Goal: Task Accomplishment & Management: Manage account settings

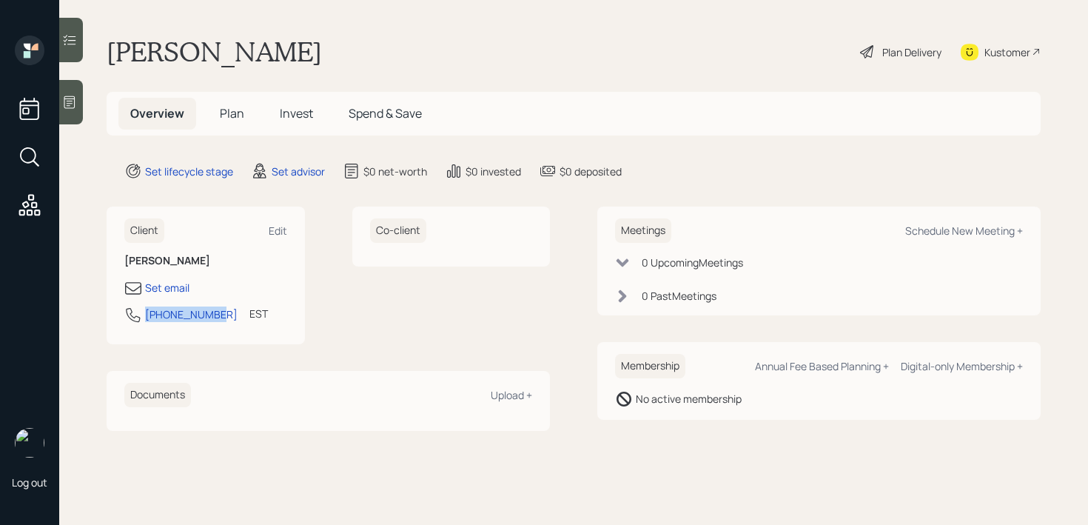
drag, startPoint x: 211, startPoint y: 317, endPoint x: 144, endPoint y: 317, distance: 66.6
click at [144, 317] on div "301-370-1273 EST Currently 12:02 PM" at bounding box center [205, 319] width 163 height 27
copy div "[PHONE_NUMBER]"
click at [178, 286] on div "Set email" at bounding box center [167, 288] width 44 height 16
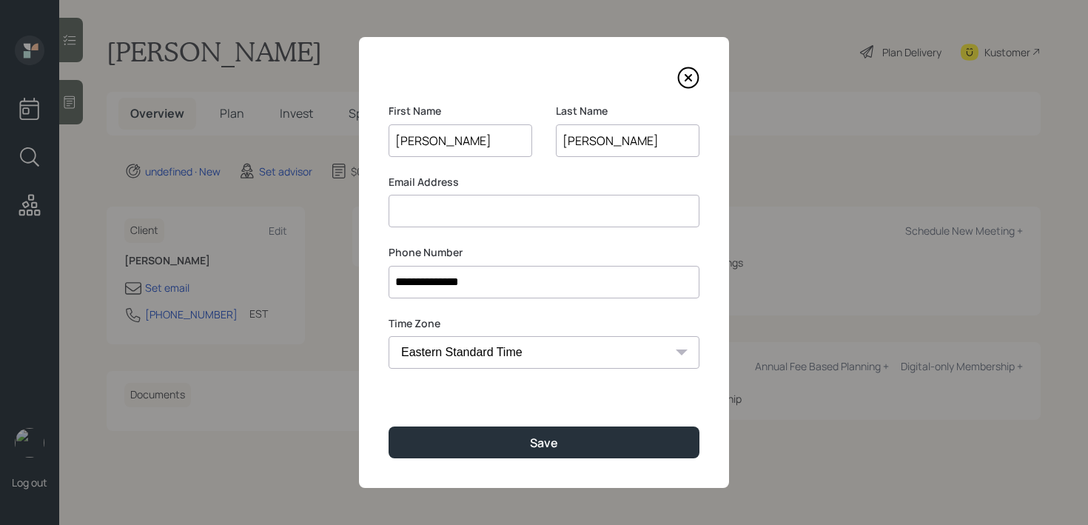
click at [453, 212] on input at bounding box center [544, 211] width 311 height 33
paste input "[PERSON_NAME][EMAIL_ADDRESS][PERSON_NAME][DOMAIN_NAME]"
click at [535, 403] on div "**********" at bounding box center [544, 262] width 370 height 451
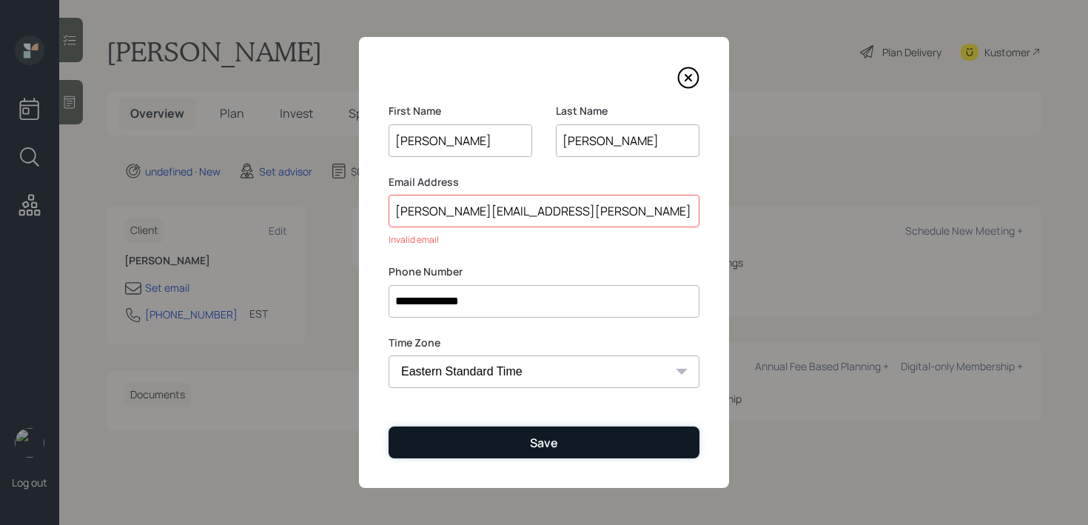
click at [535, 428] on button "Save" at bounding box center [544, 442] width 311 height 32
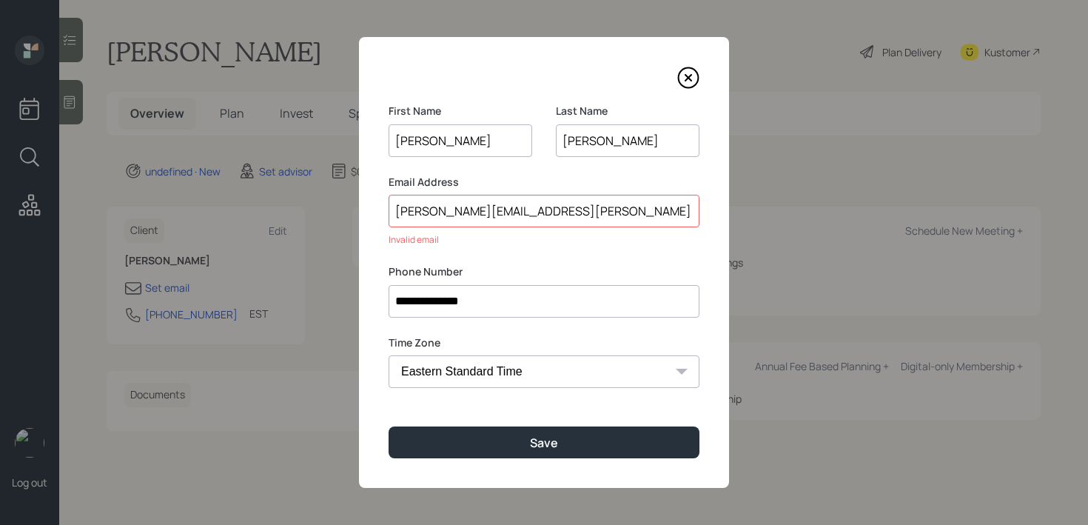
click at [400, 208] on input "[PERSON_NAME][EMAIL_ADDRESS][PERSON_NAME][DOMAIN_NAME]" at bounding box center [544, 211] width 311 height 33
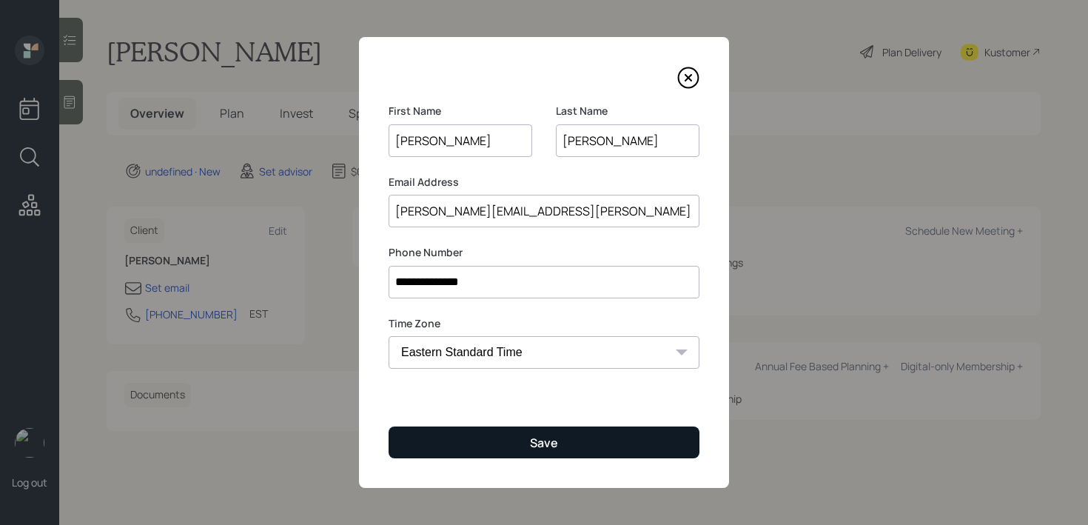
type input "[PERSON_NAME][EMAIL_ADDRESS][PERSON_NAME][DOMAIN_NAME]"
click at [438, 426] on button "Save" at bounding box center [544, 442] width 311 height 32
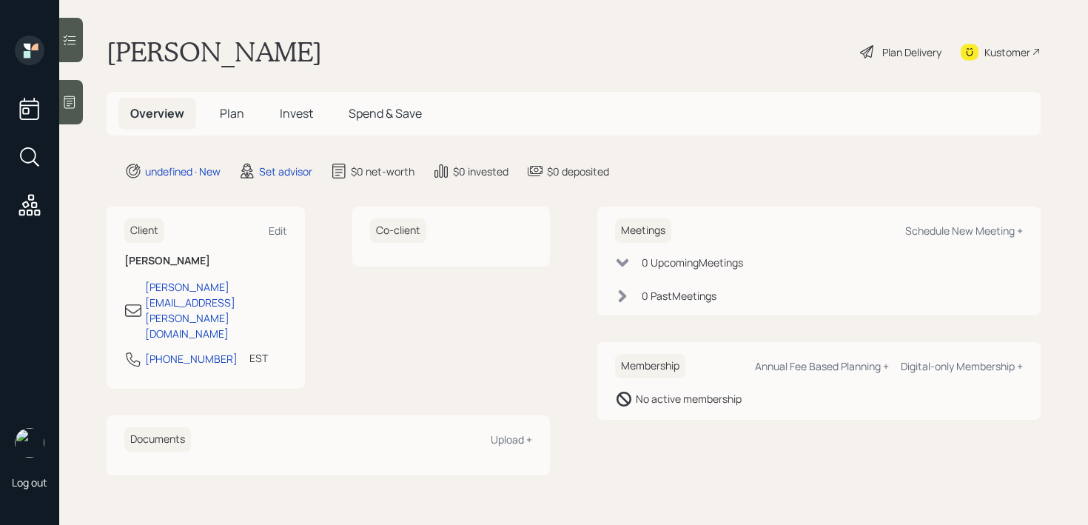
click at [72, 95] on icon at bounding box center [69, 102] width 15 height 15
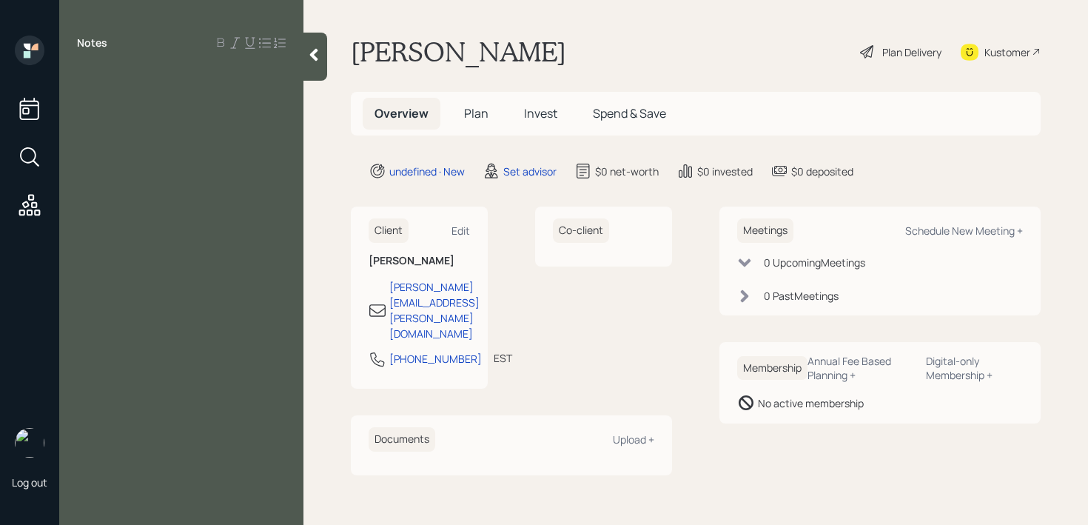
click at [1018, 58] on div "Kustomer" at bounding box center [1007, 52] width 46 height 16
